Goal: Check status: Check status

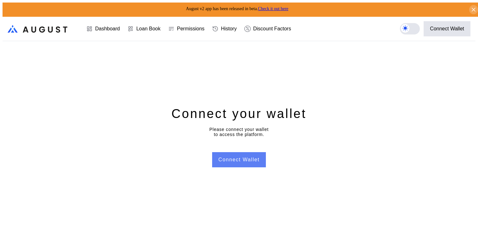
click at [247, 155] on button "Connect Wallet" at bounding box center [239, 159] width 54 height 15
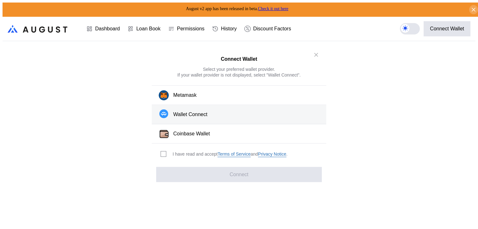
click at [255, 117] on button "Wallet Connect" at bounding box center [239, 114] width 175 height 19
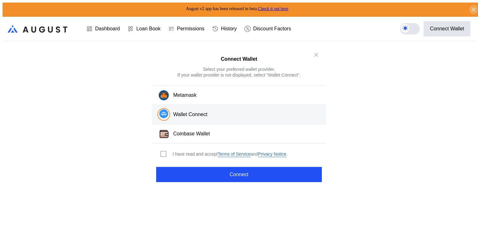
click at [195, 156] on div "I have read and accept Terms of Service and Privacy Notice ." at bounding box center [223, 154] width 142 height 21
click at [187, 152] on div "I have read and accept Terms of Service and Privacy Notice ." at bounding box center [230, 154] width 115 height 6
click at [161, 152] on span "modal" at bounding box center [163, 154] width 5 height 5
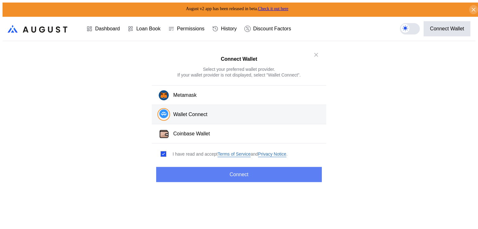
click at [200, 179] on button "Connect" at bounding box center [239, 174] width 166 height 15
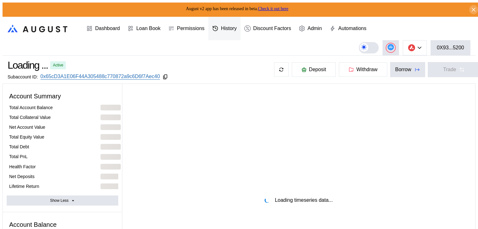
select select "*"
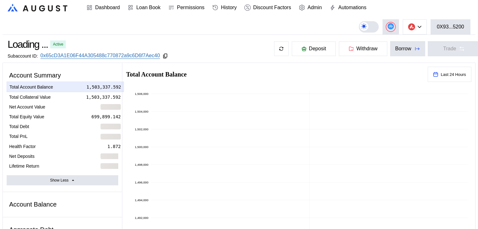
scroll to position [16, 0]
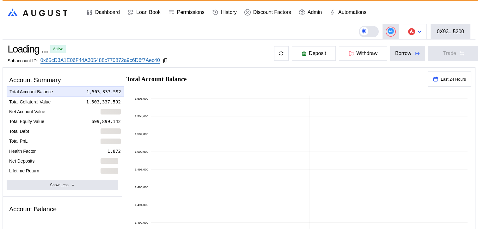
click at [426, 27] on button at bounding box center [415, 31] width 24 height 15
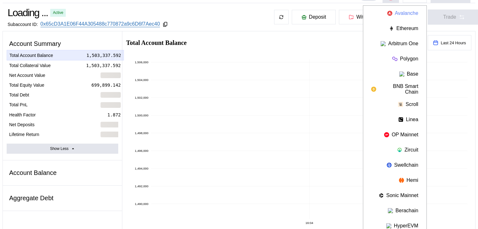
scroll to position [55, 0]
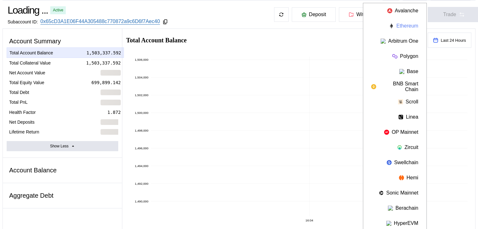
click at [403, 28] on button "Ethereum" at bounding box center [395, 25] width 63 height 15
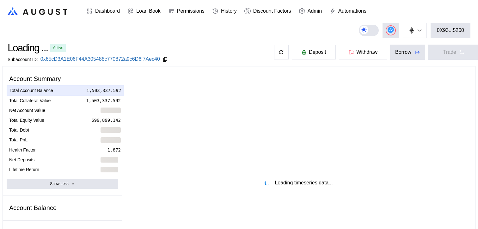
scroll to position [0, 0]
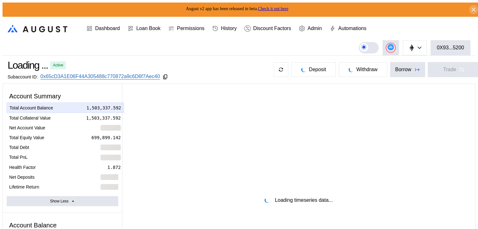
select select "*"
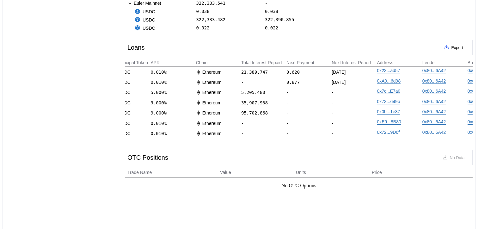
scroll to position [0, 393]
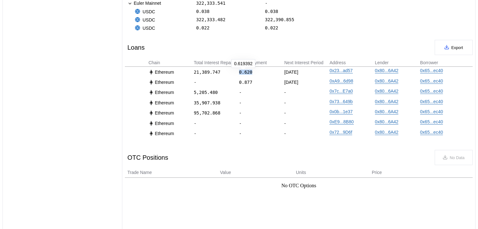
drag, startPoint x: 256, startPoint y: 74, endPoint x: 235, endPoint y: 74, distance: 20.9
click at [235, 74] on div "ACTIVE Borrower [DATE] 5,000,000.000 4,999,259.712 753,594.348 753,482.773 USDC…" at bounding box center [106, 72] width 744 height 10
drag, startPoint x: 260, startPoint y: 83, endPoint x: 231, endPoint y: 81, distance: 29.2
click at [231, 81] on div "ACTIVE Borrower [DATE] 50,000.000 49,992.598 50,000.000 49,992.598 USDC 0.010% …" at bounding box center [106, 82] width 744 height 10
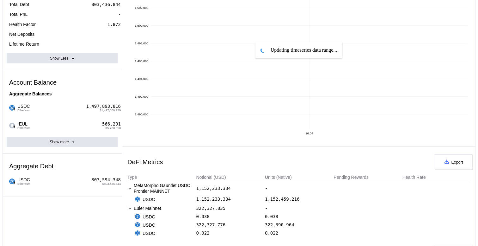
scroll to position [0, 0]
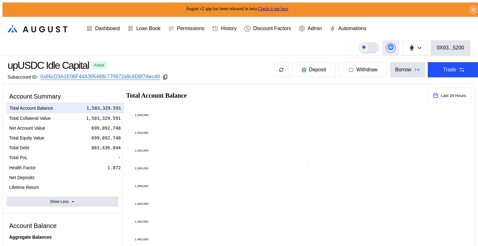
click at [393, 48] on circle at bounding box center [391, 47] width 6 height 6
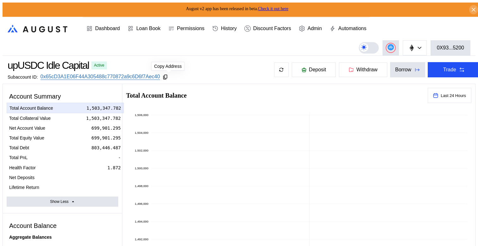
click at [168, 76] on icon at bounding box center [166, 77] width 6 height 6
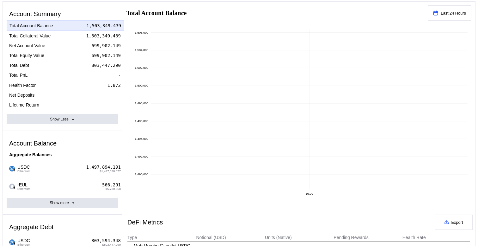
scroll to position [145, 0]
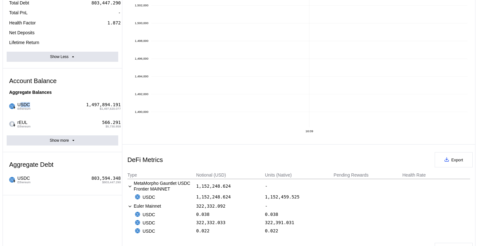
drag, startPoint x: 37, startPoint y: 88, endPoint x: 17, endPoint y: 86, distance: 20.0
click at [17, 97] on div "USDC Ethereum $1,497,620.077 1,497,894.191" at bounding box center [65, 106] width 117 height 18
click at [68, 181] on div "Account Summary Total Account Balance 1,503,349.439 Total Collateral Value 1,50…" at bounding box center [63, 208] width 120 height 539
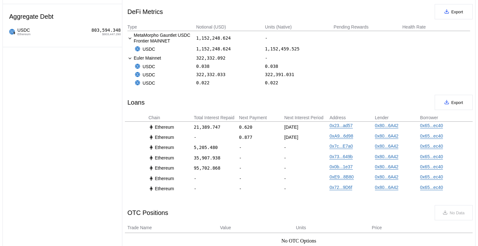
scroll to position [295, 0]
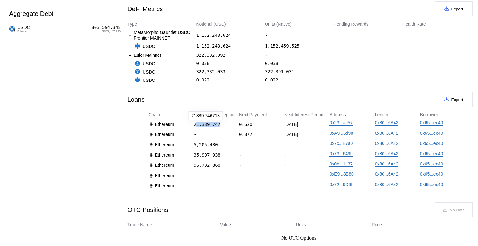
drag, startPoint x: 224, startPoint y: 127, endPoint x: 193, endPoint y: 127, distance: 31.3
click at [194, 127] on div "21,389.747" at bounding box center [216, 124] width 44 height 8
click at [187, 138] on div "Ethereum" at bounding box center [171, 134] width 44 height 8
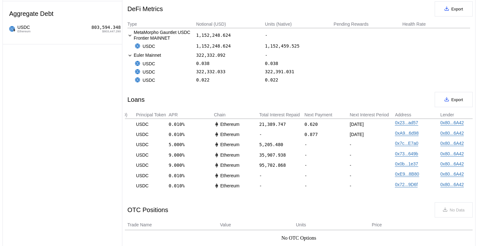
scroll to position [0, 393]
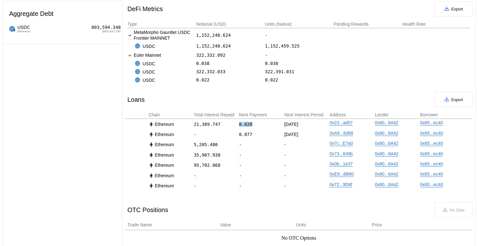
drag, startPoint x: 258, startPoint y: 124, endPoint x: 236, endPoint y: 124, distance: 21.8
click at [236, 124] on div "ACTIVE Borrower [DATE] 5,000,000.000 4,998,995.000 753,594.348 753,442.876 USDC…" at bounding box center [106, 124] width 744 height 10
click at [253, 127] on div "0.620" at bounding box center [261, 124] width 44 height 8
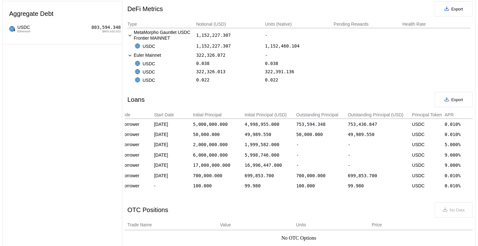
scroll to position [0, 55]
